Goal: Task Accomplishment & Management: Use online tool/utility

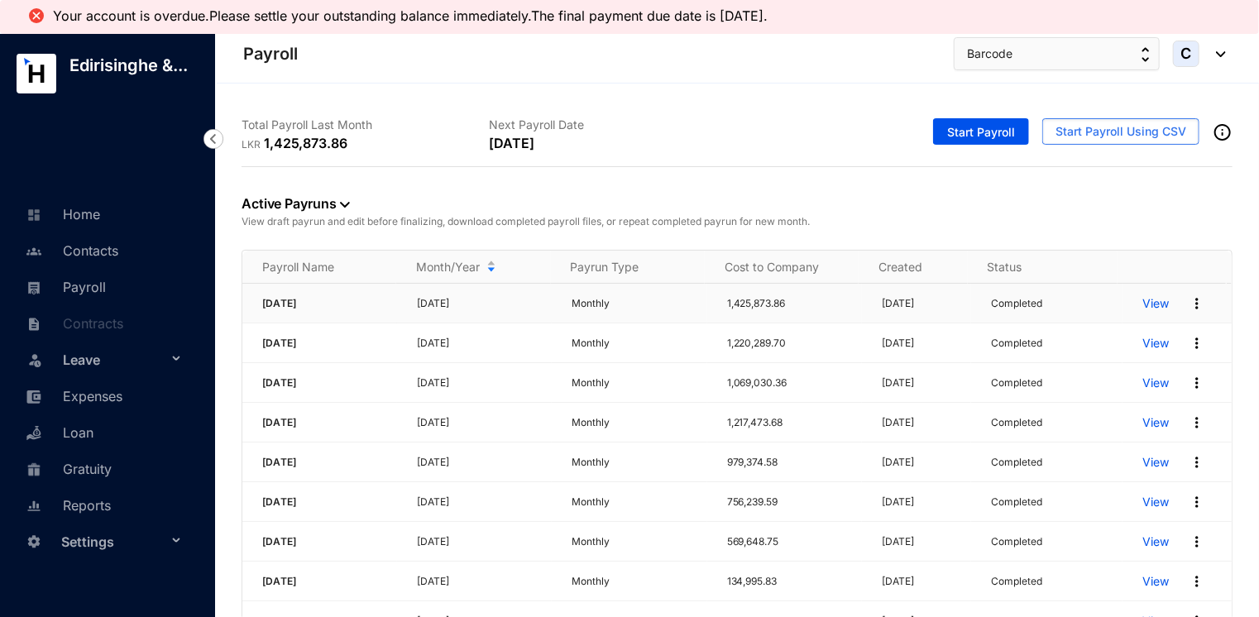
click at [486, 299] on p "[DATE]" at bounding box center [484, 303] width 135 height 17
click at [1153, 301] on p "View" at bounding box center [1155, 303] width 26 height 17
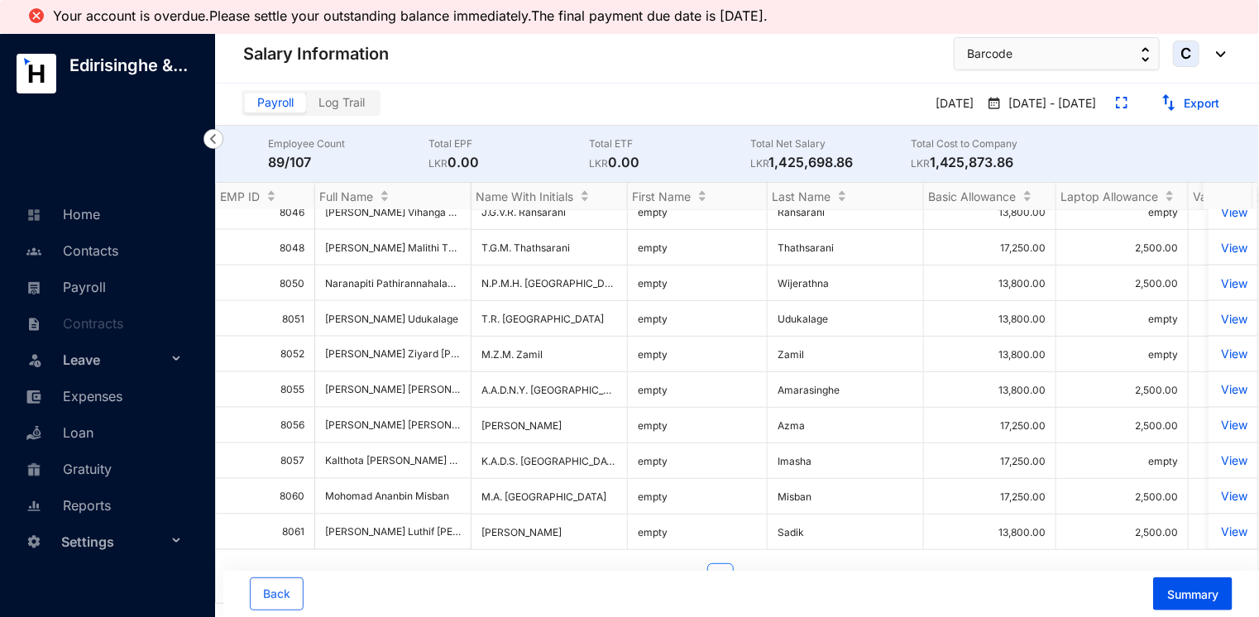
scroll to position [1436, 0]
click at [1178, 593] on span "Summary" at bounding box center [1192, 594] width 51 height 17
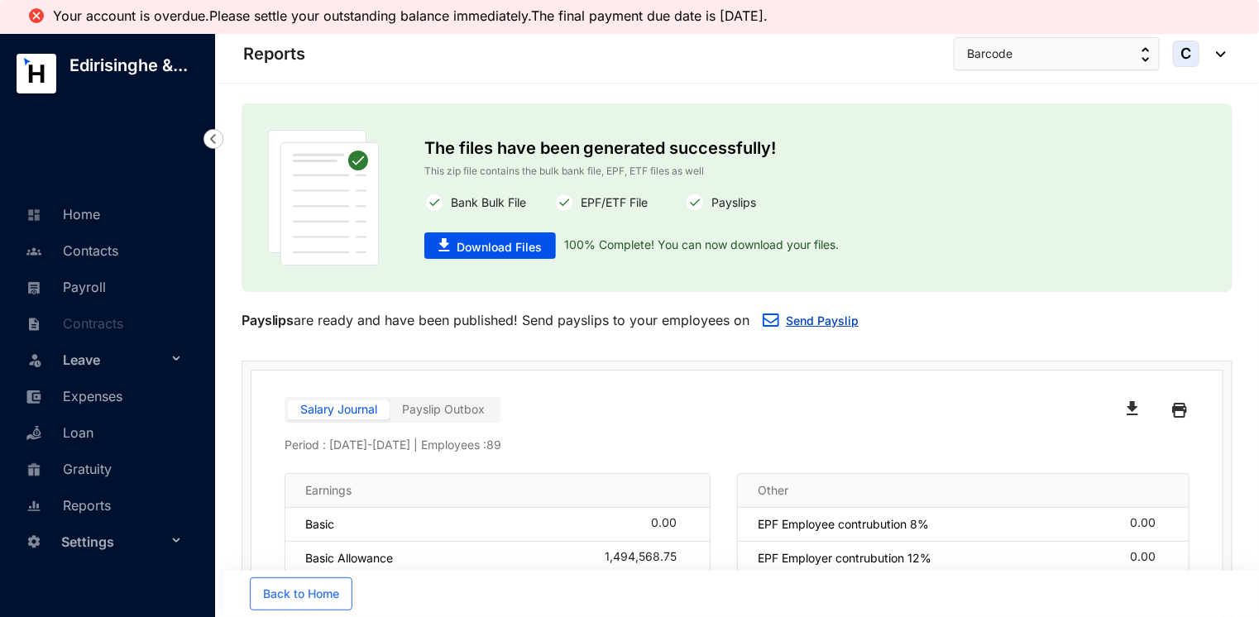
click at [798, 323] on link "Send Payslip" at bounding box center [822, 321] width 73 height 14
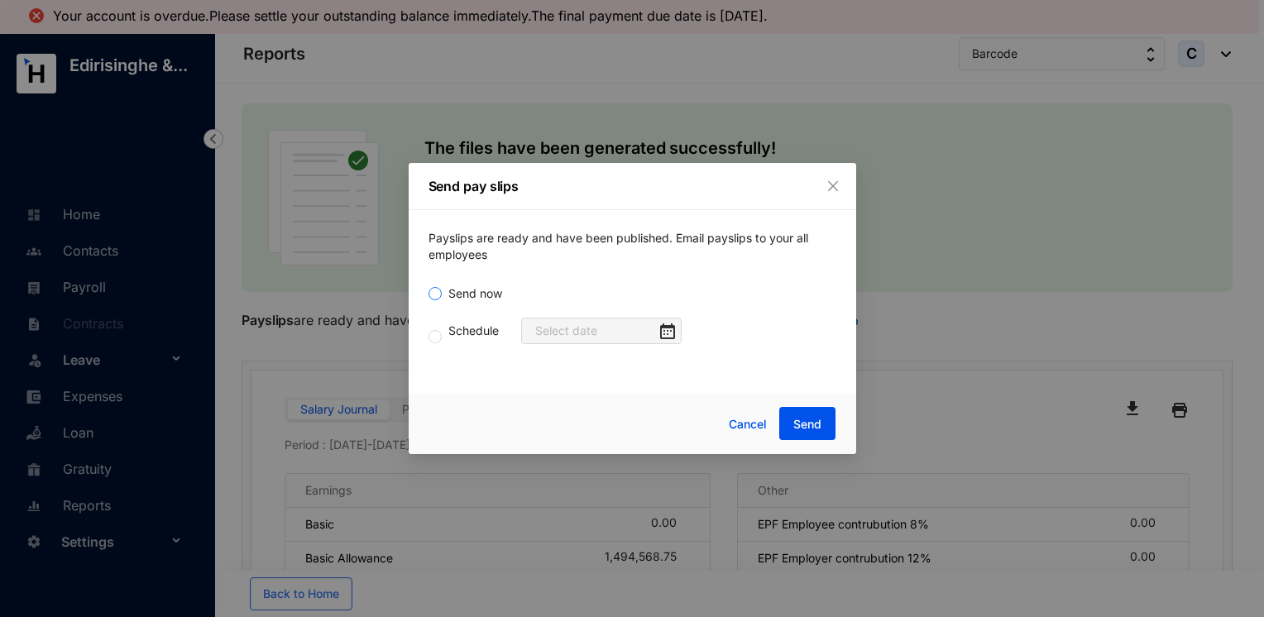
click at [437, 296] on input "Send now" at bounding box center [434, 293] width 13 height 13
radio input "true"
click at [792, 423] on button "Send" at bounding box center [807, 423] width 56 height 33
